Goal: Transaction & Acquisition: Purchase product/service

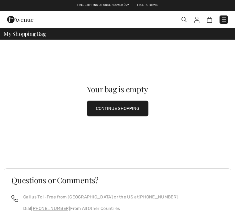
checkbox input "true"
click at [224, 18] on img at bounding box center [224, 19] width 6 height 6
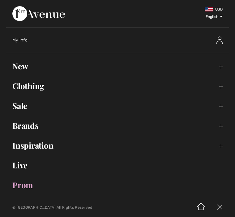
click at [217, 44] on img at bounding box center [220, 40] width 6 height 7
